Goal: Navigation & Orientation: Find specific page/section

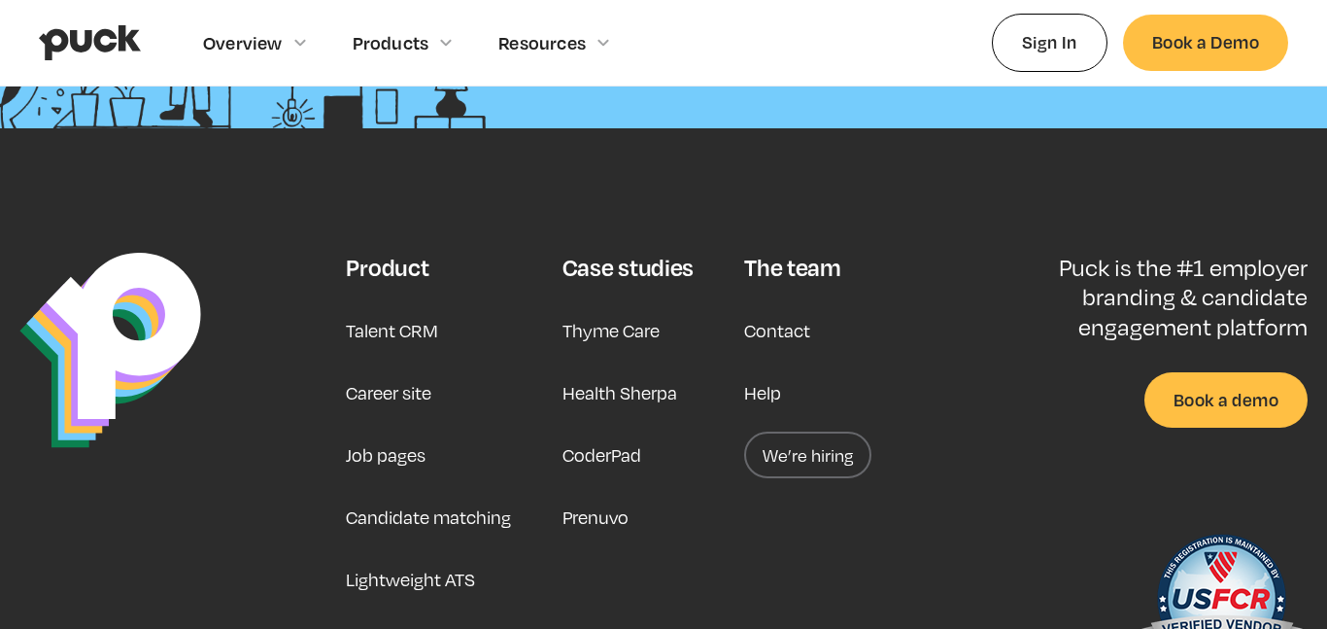
scroll to position [5102, 0]
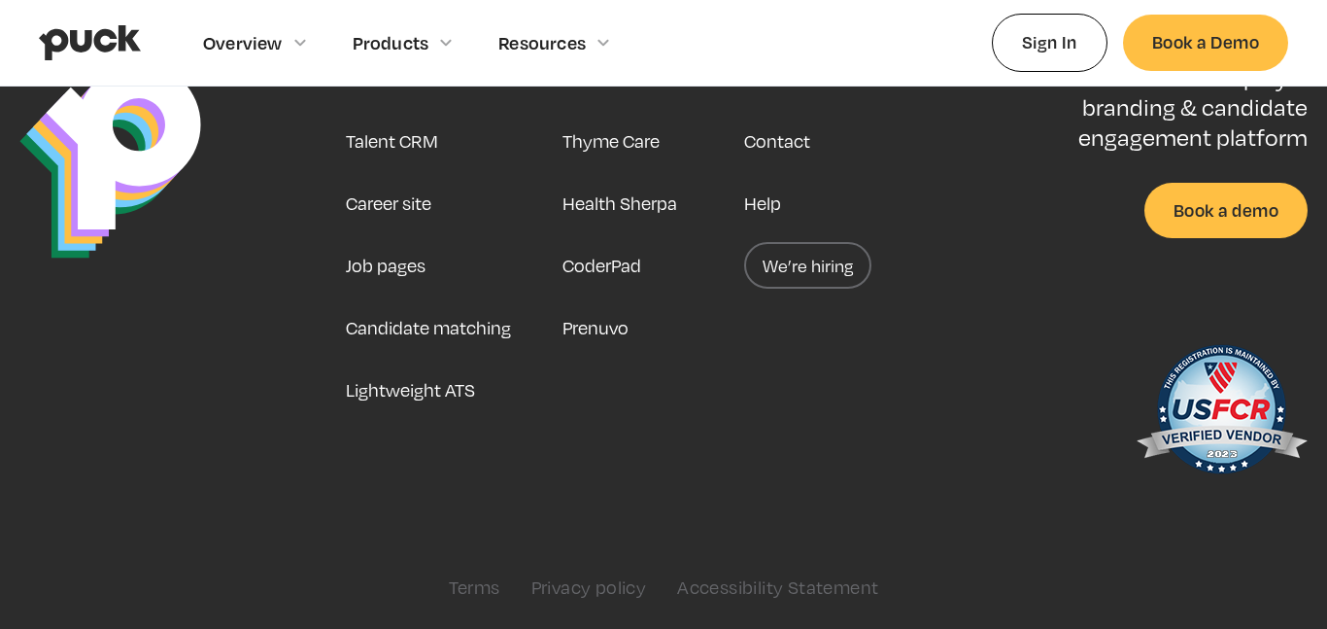
click at [387, 223] on link "Career site" at bounding box center [389, 203] width 86 height 47
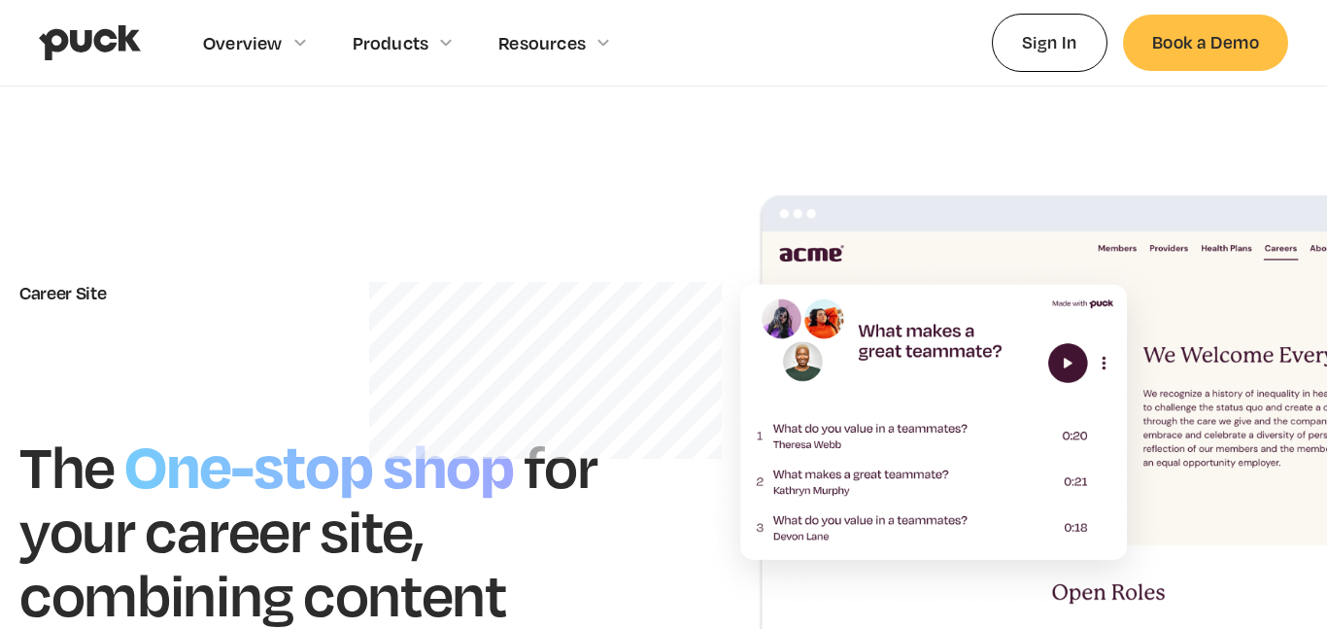
click at [727, 147] on section "Career Site The One-stop shop for your career site, combining content with our …" at bounding box center [663, 485] width 1327 height 798
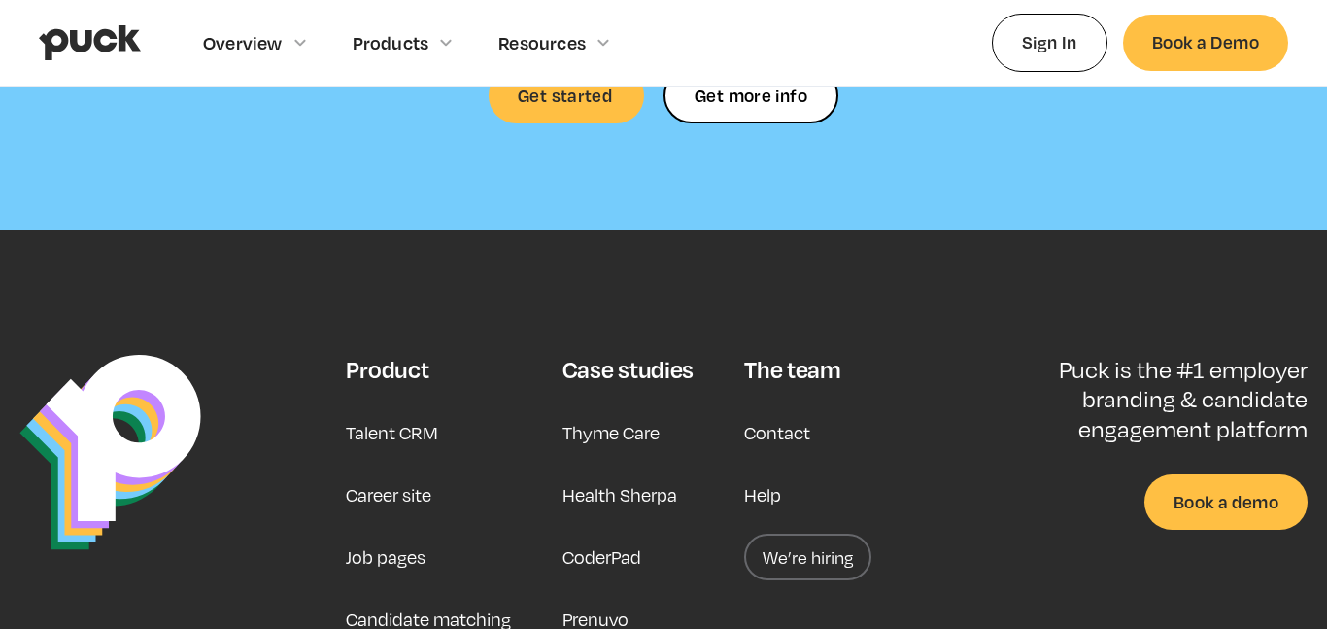
scroll to position [5811, 0]
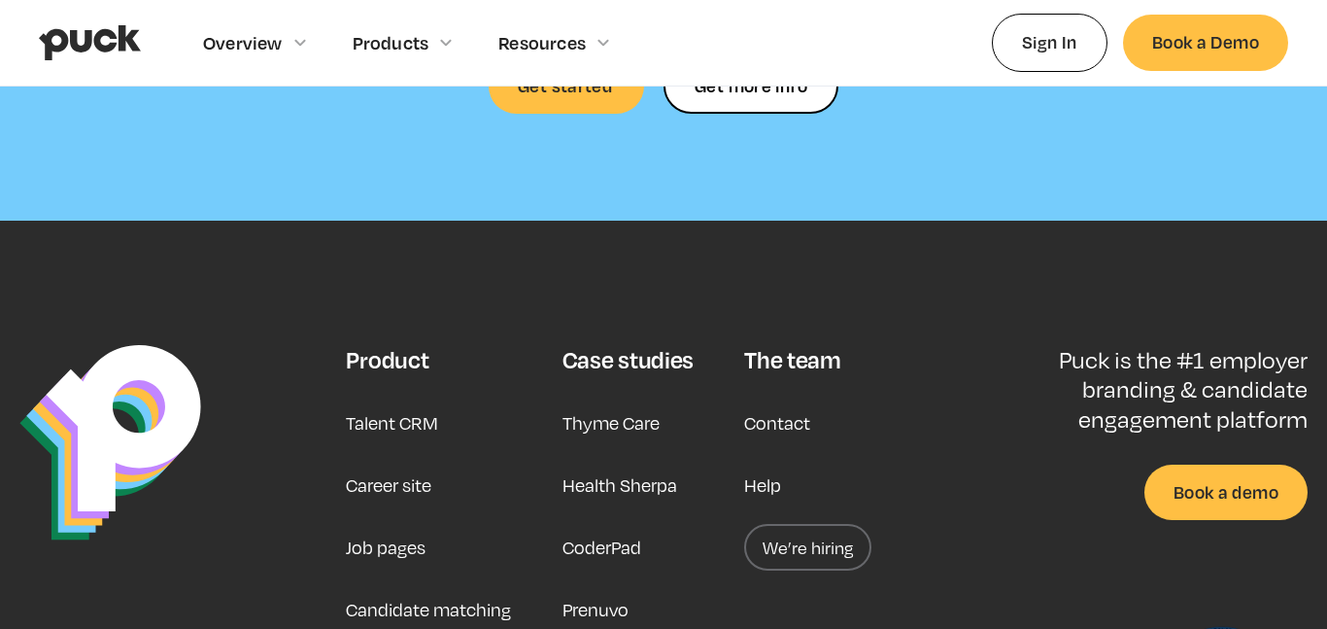
click at [834, 524] on link "We’re hiring" at bounding box center [807, 547] width 127 height 47
